Goal: Task Accomplishment & Management: Complete application form

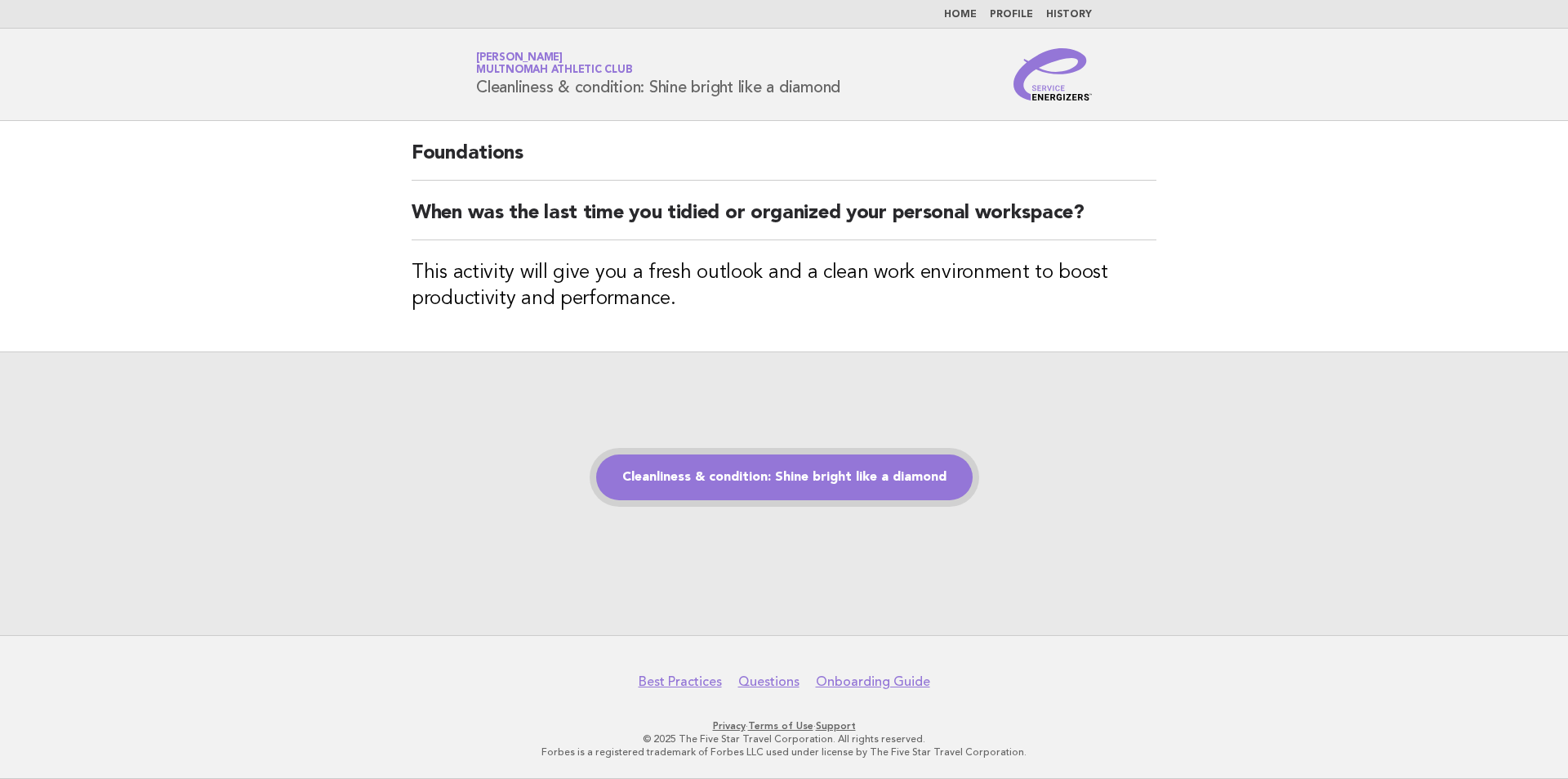
click at [690, 475] on link "Cleanliness & condition: Shine bright like a diamond" at bounding box center [784, 477] width 376 height 46
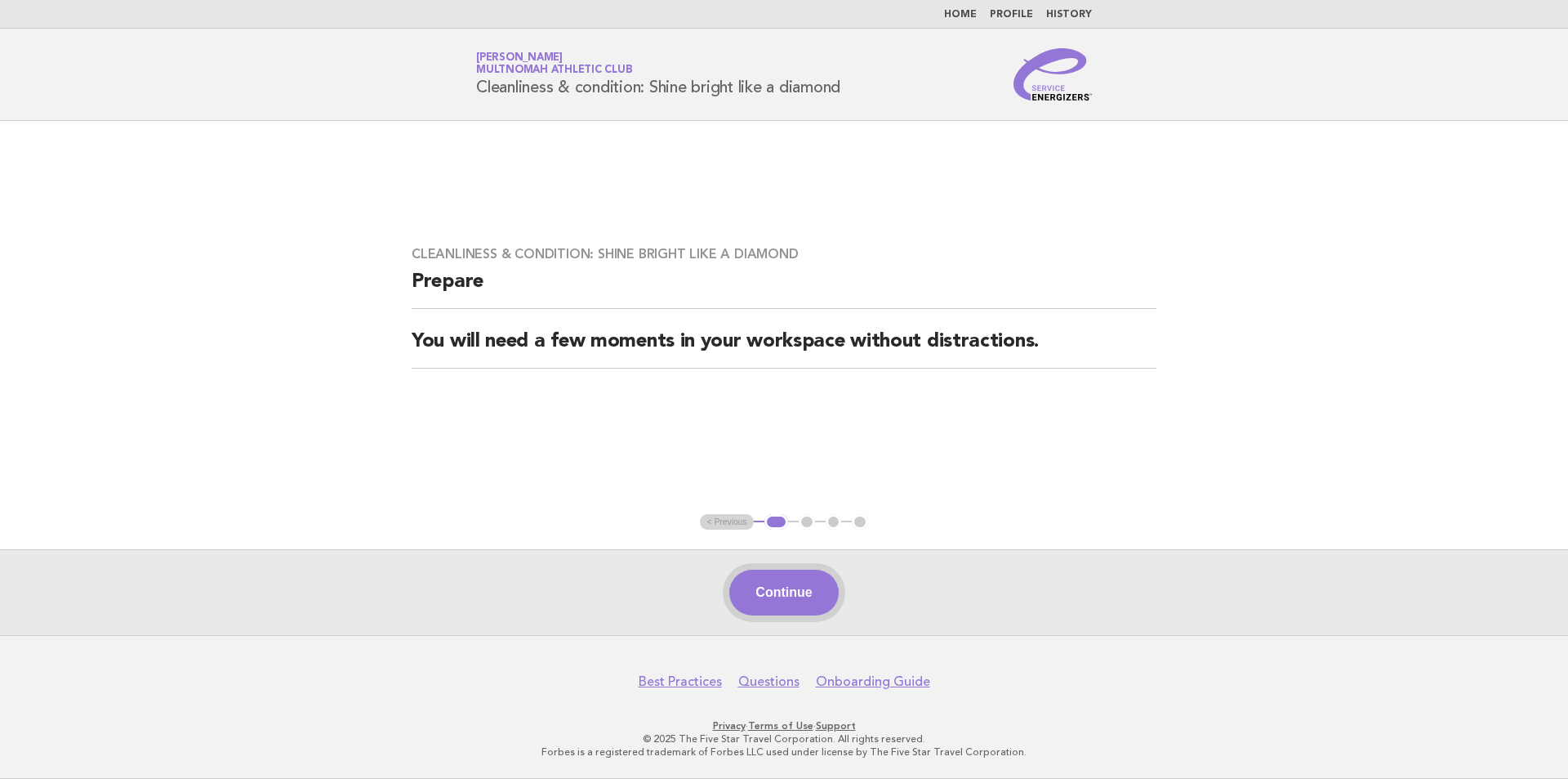
click at [767, 575] on button "Continue" at bounding box center [784, 592] width 108 height 46
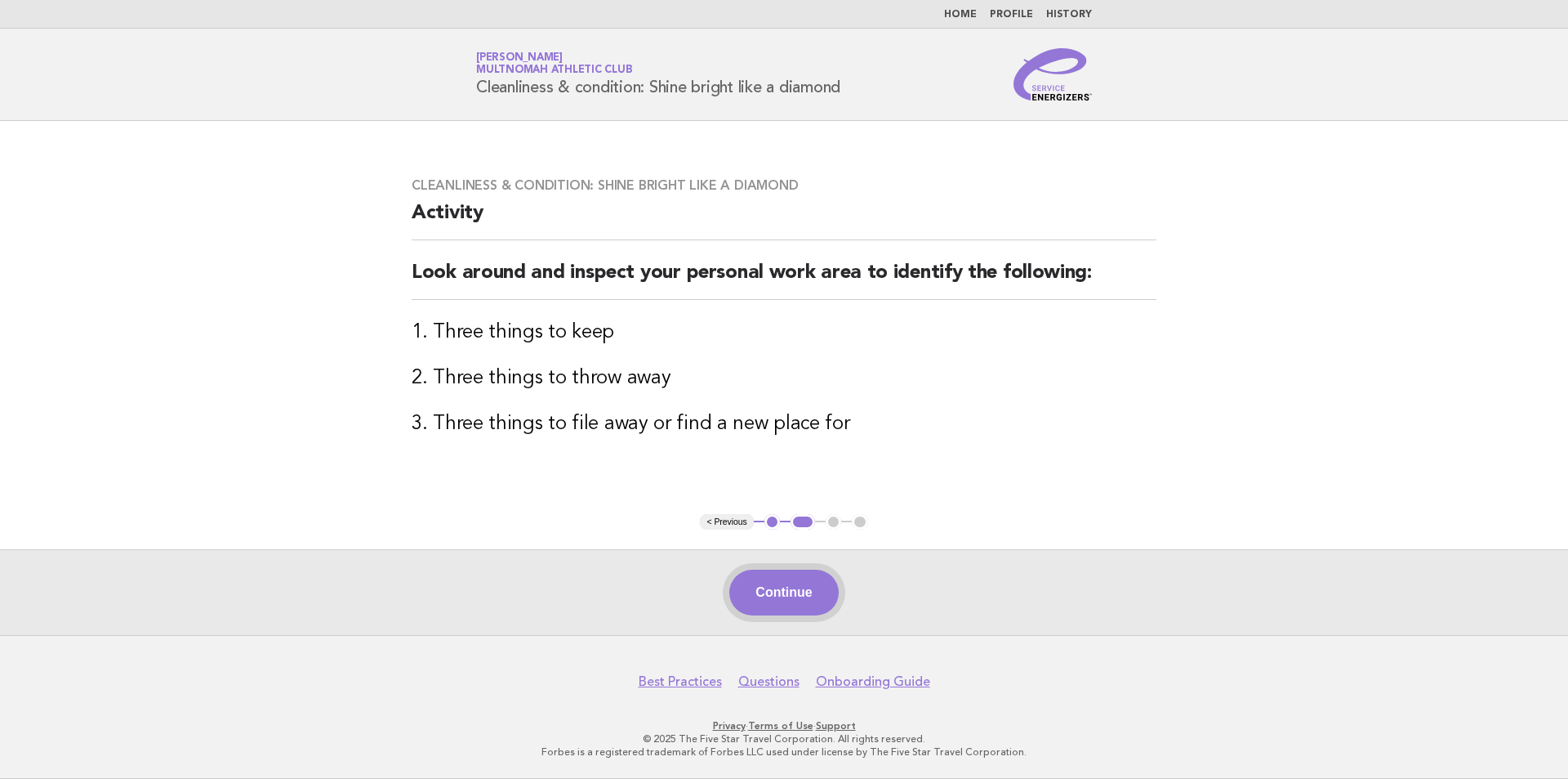
click at [779, 600] on button "Continue" at bounding box center [784, 592] width 108 height 46
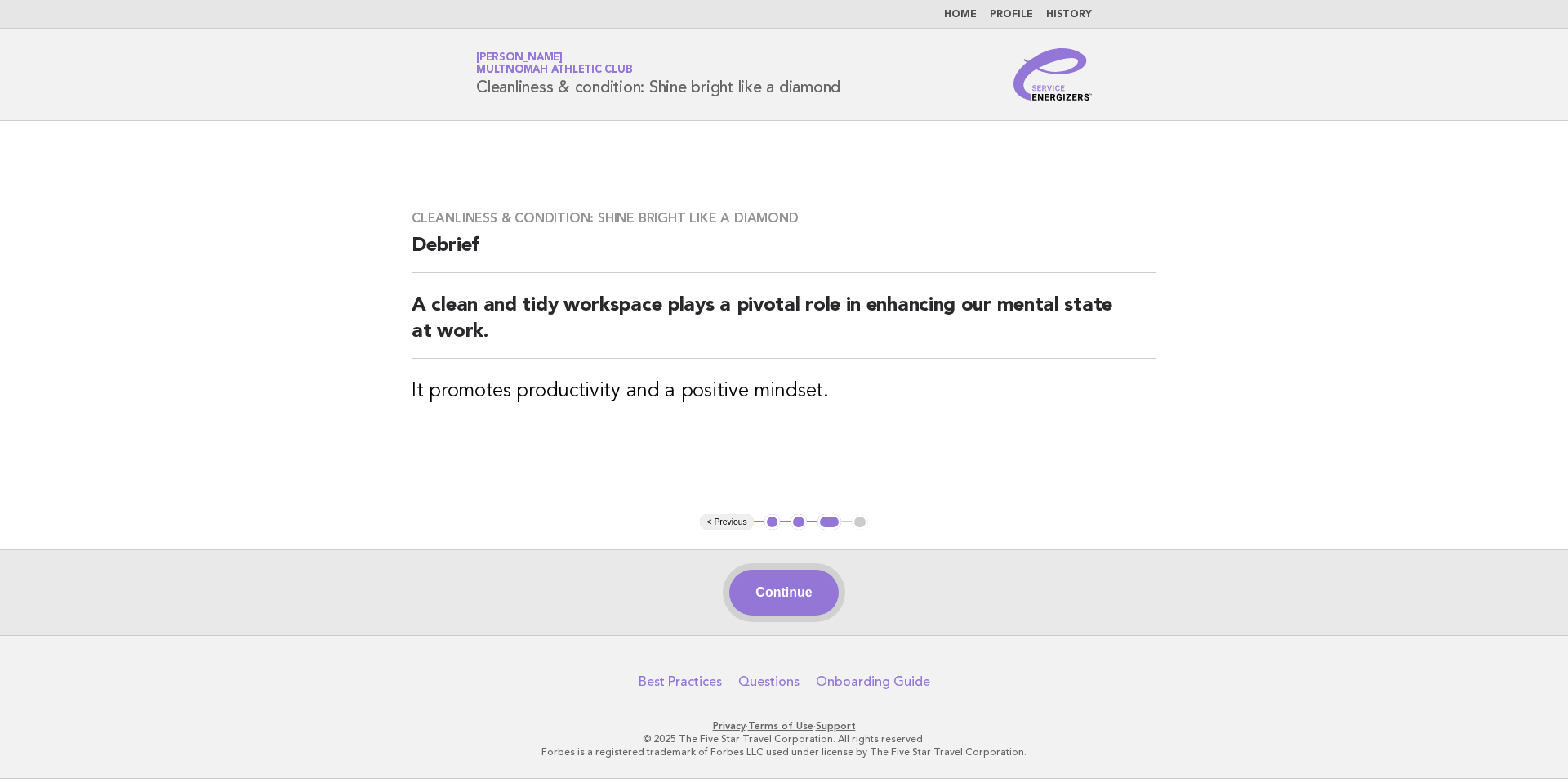
click at [787, 580] on button "Continue" at bounding box center [784, 592] width 108 height 46
